Goal: Information Seeking & Learning: Understand process/instructions

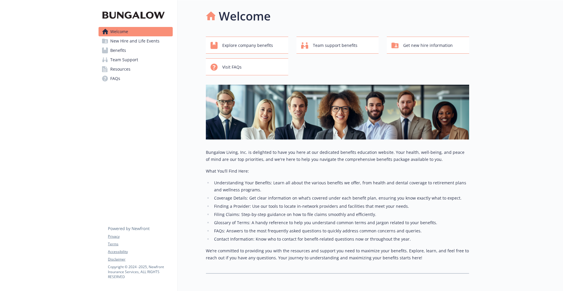
click at [136, 49] on link "Benefits" at bounding box center [136, 50] width 74 height 9
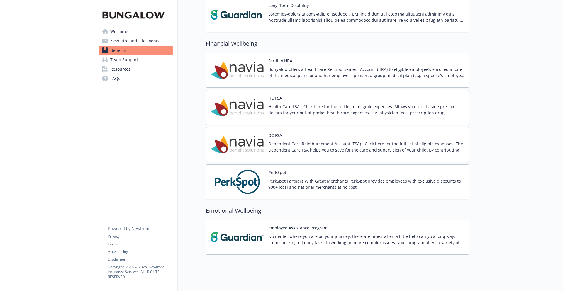
scroll to position [411, 0]
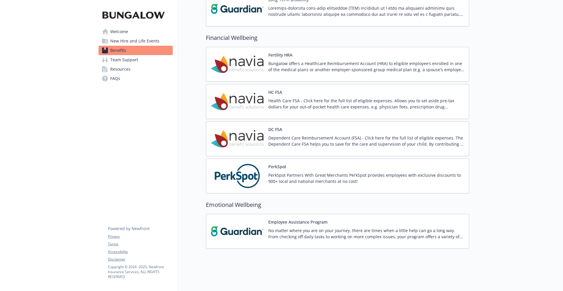
click at [138, 58] on link "Team Support" at bounding box center [136, 59] width 74 height 9
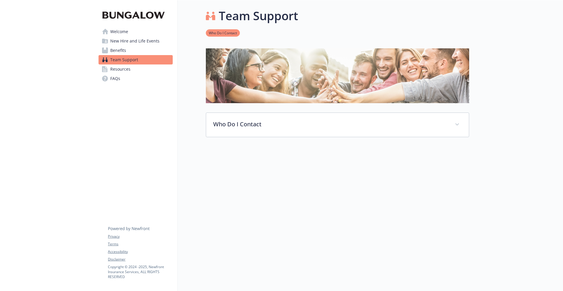
scroll to position [5, 0]
click at [134, 69] on link "Resources" at bounding box center [136, 69] width 74 height 9
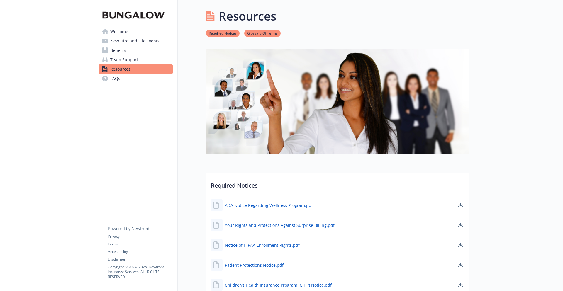
click at [124, 32] on span "Welcome" at bounding box center [119, 31] width 18 height 9
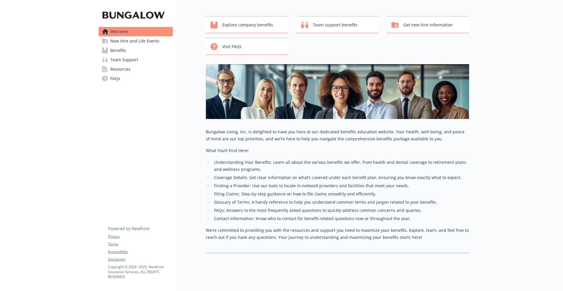
scroll to position [29, 0]
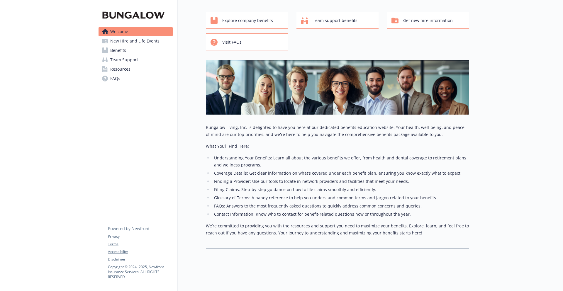
click at [119, 43] on span "New Hire and Life Events" at bounding box center [134, 40] width 49 height 9
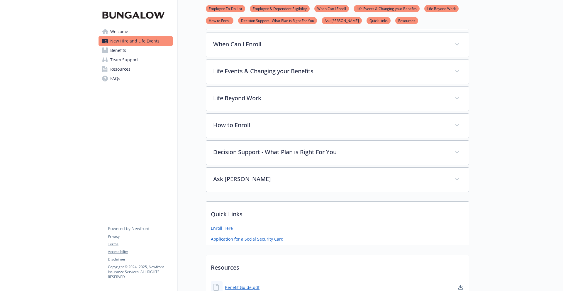
scroll to position [147, 0]
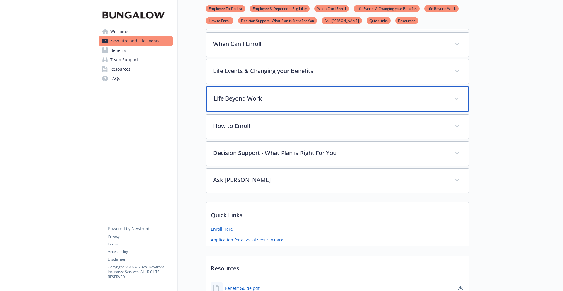
click at [335, 93] on div "Life Beyond Work" at bounding box center [337, 99] width 263 height 25
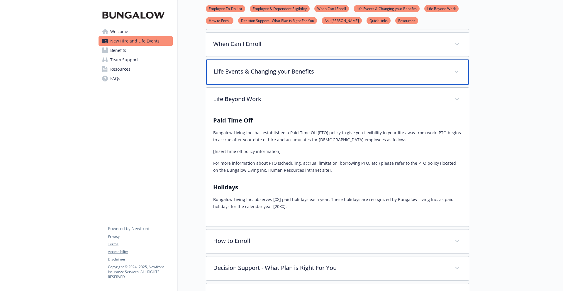
click at [340, 80] on div "Life Events & Changing your Benefits" at bounding box center [337, 72] width 263 height 25
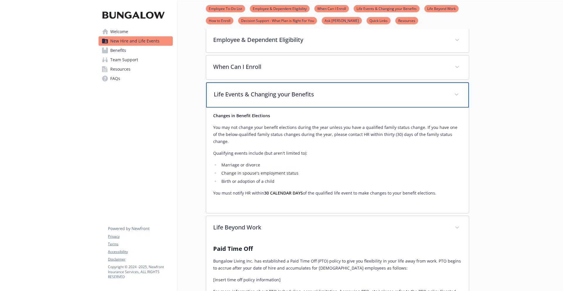
scroll to position [117, 0]
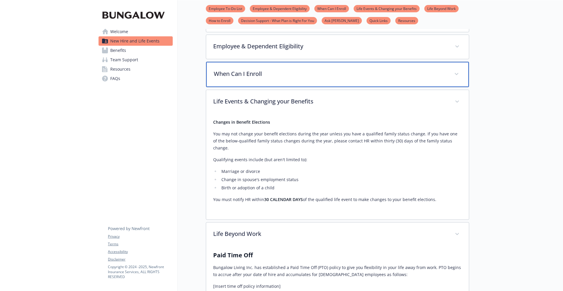
click at [341, 79] on div "When Can I Enroll" at bounding box center [337, 74] width 263 height 25
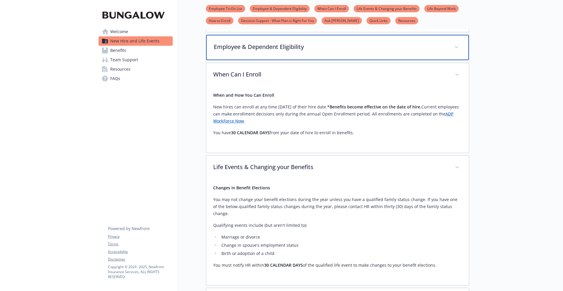
click at [355, 58] on div "Employee & Dependent Eligibility" at bounding box center [337, 47] width 263 height 25
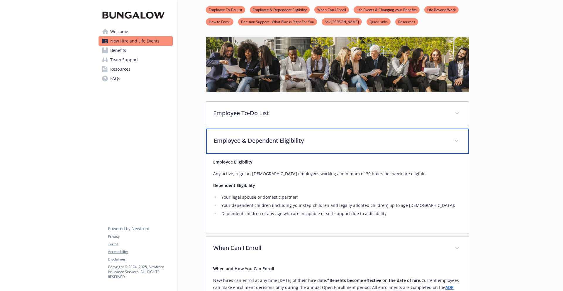
scroll to position [0, 0]
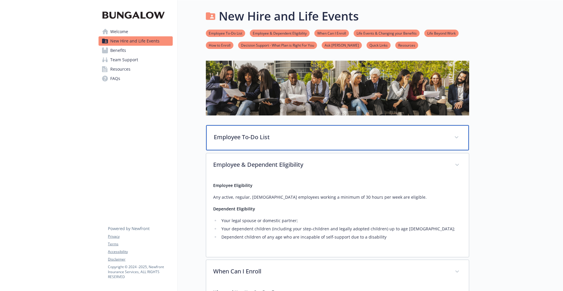
click at [359, 142] on div "Employee To-Do List" at bounding box center [337, 137] width 263 height 25
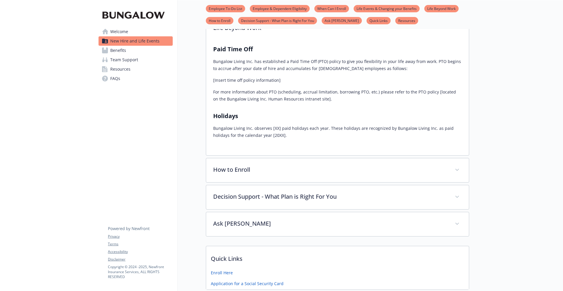
scroll to position [675, 0]
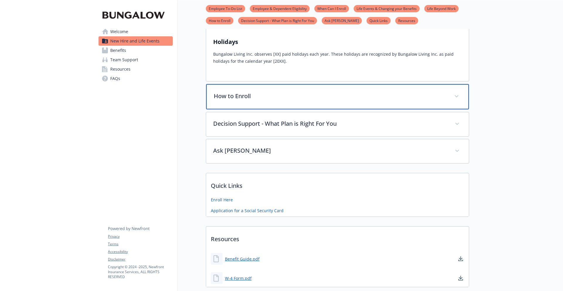
click at [374, 92] on p "How to Enroll" at bounding box center [331, 96] width 234 height 9
